Goal: Find specific page/section: Find specific page/section

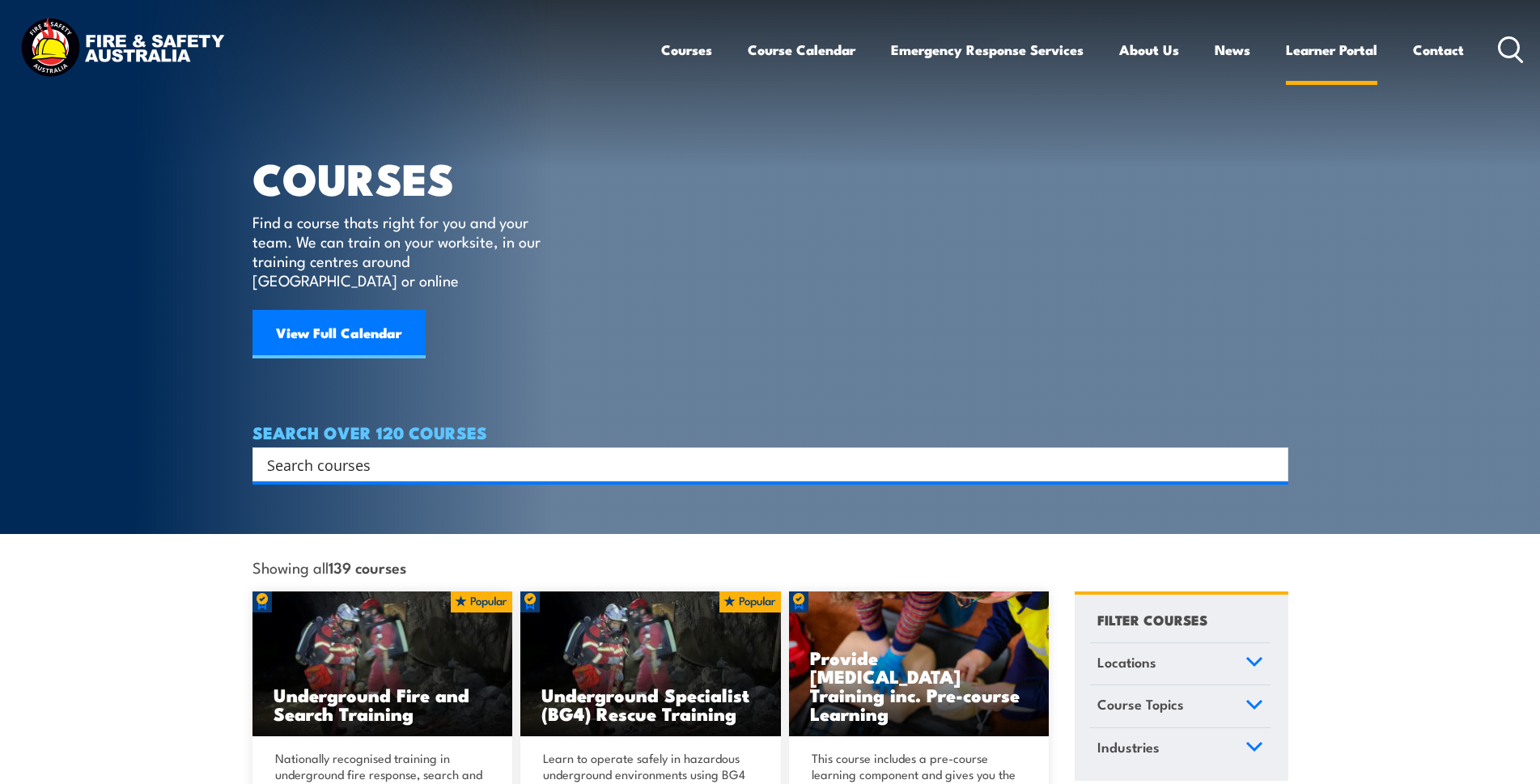
click at [1377, 52] on link "Learner Portal" at bounding box center [1331, 49] width 91 height 43
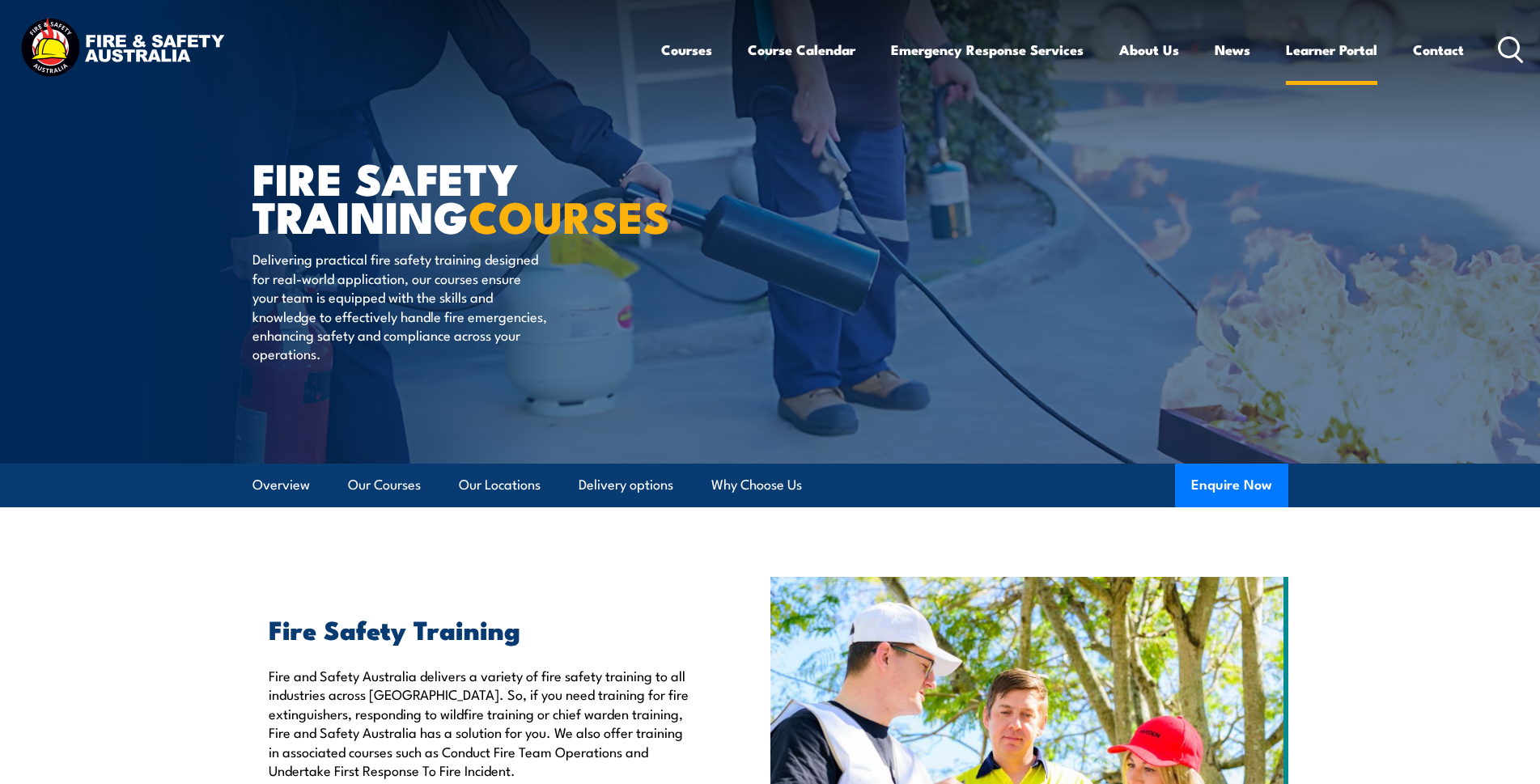
click at [1377, 50] on link "Learner Portal" at bounding box center [1331, 49] width 91 height 43
